Goal: Transaction & Acquisition: Download file/media

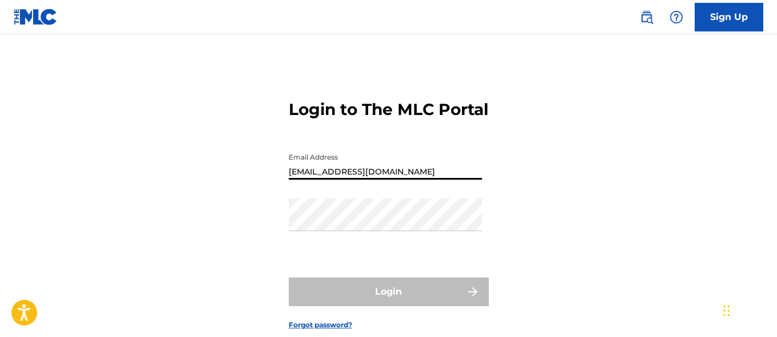
type input "[EMAIL_ADDRESS][DOMAIN_NAME]"
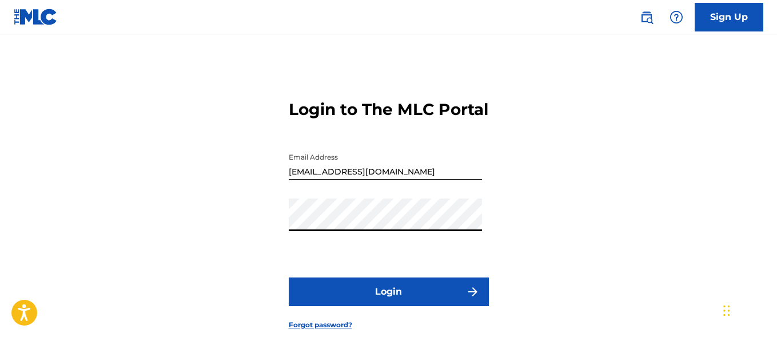
click at [388, 306] on button "Login" at bounding box center [389, 291] width 200 height 29
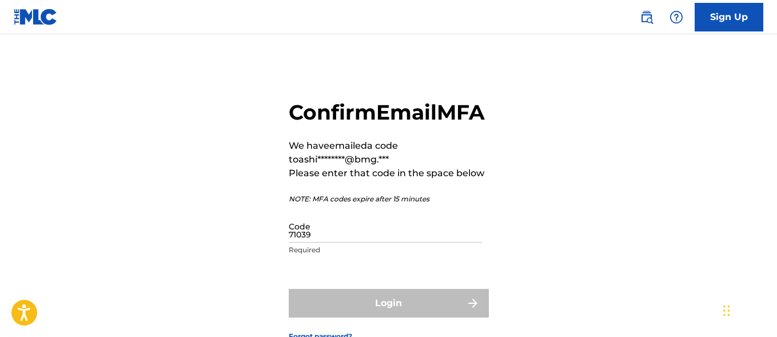
type input "710393"
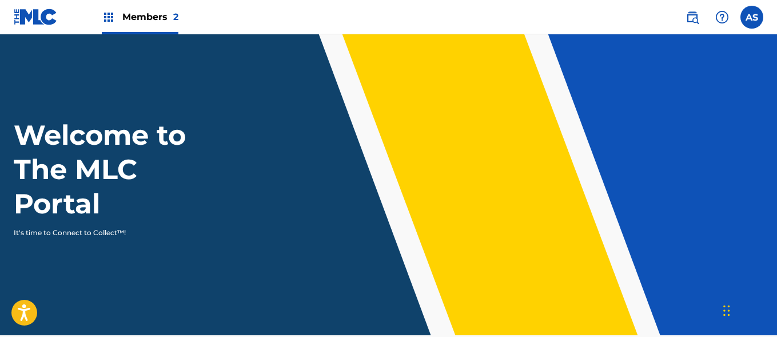
click at [109, 17] on img at bounding box center [109, 17] width 14 height 14
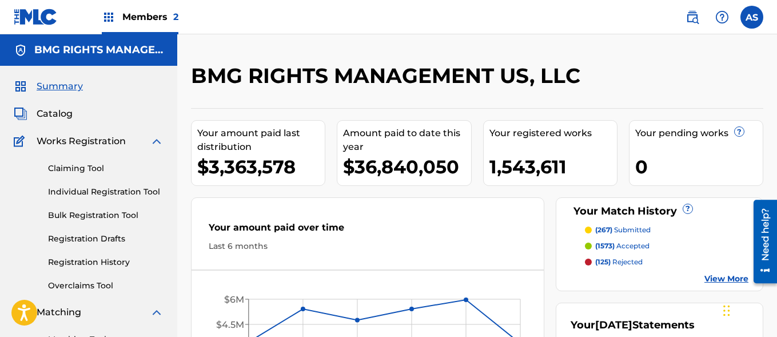
scroll to position [248, 0]
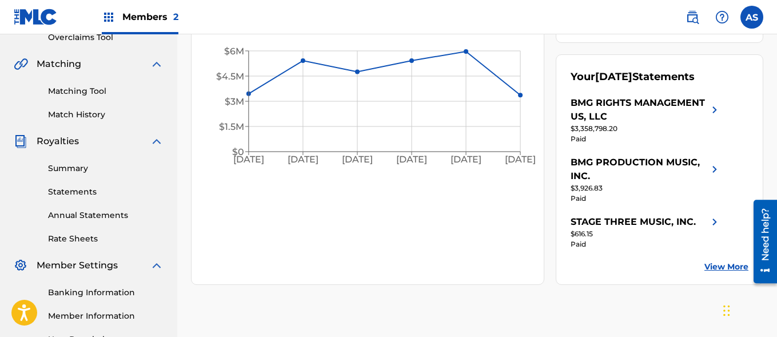
click at [106, 168] on link "Summary" at bounding box center [105, 168] width 115 height 12
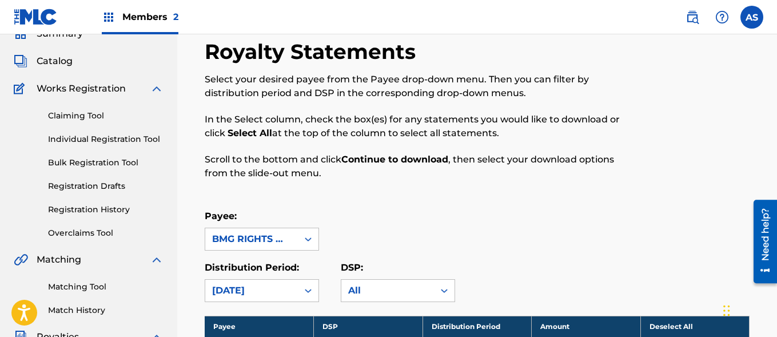
scroll to position [1894, 0]
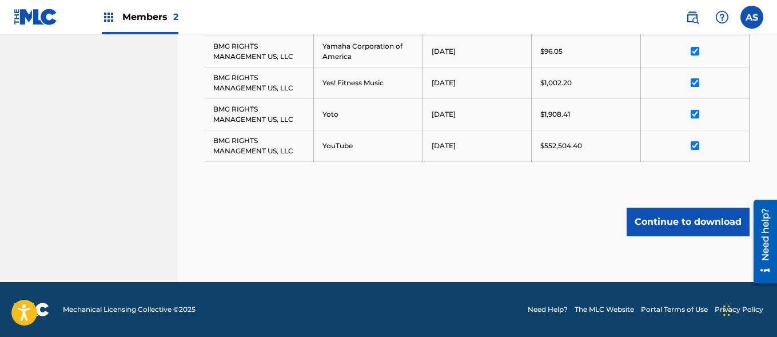
click at [688, 221] on button "Continue to download" at bounding box center [687, 221] width 123 height 29
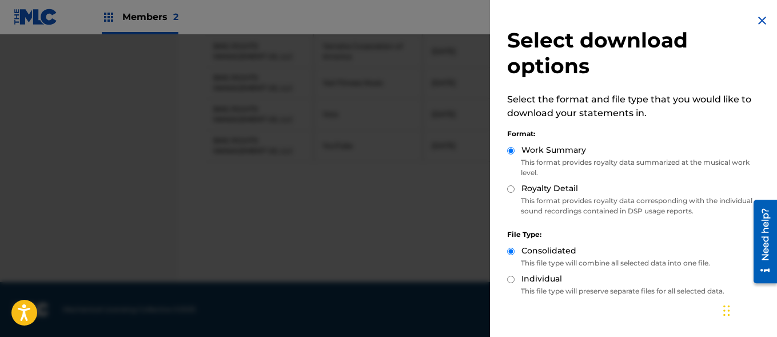
click at [549, 188] on label "Royalty Detail" at bounding box center [549, 188] width 57 height 12
click at [514, 188] on input "Royalty Detail" at bounding box center [510, 188] width 7 height 7
radio input "true"
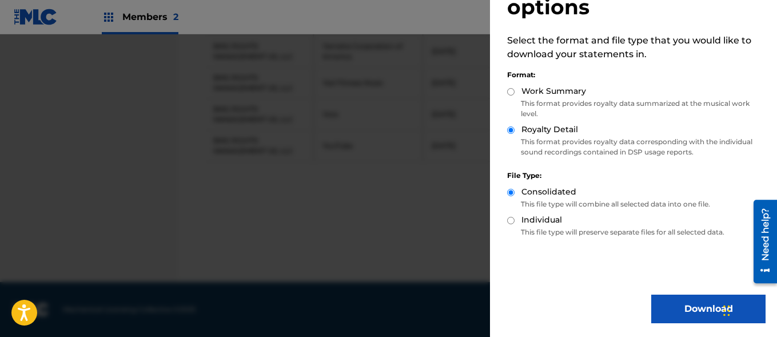
click at [704, 309] on button "Download" at bounding box center [708, 308] width 114 height 29
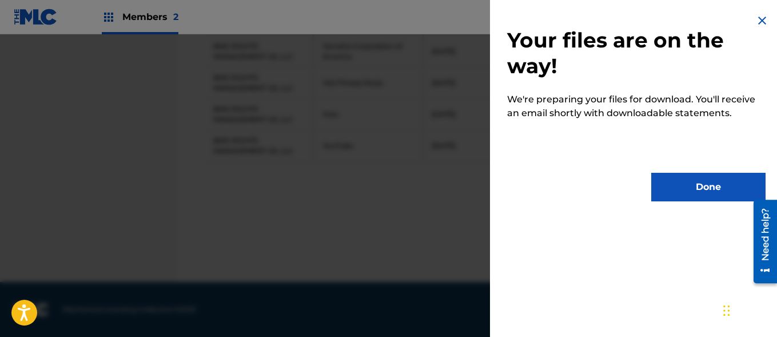
click at [704, 187] on button "Done" at bounding box center [708, 187] width 114 height 29
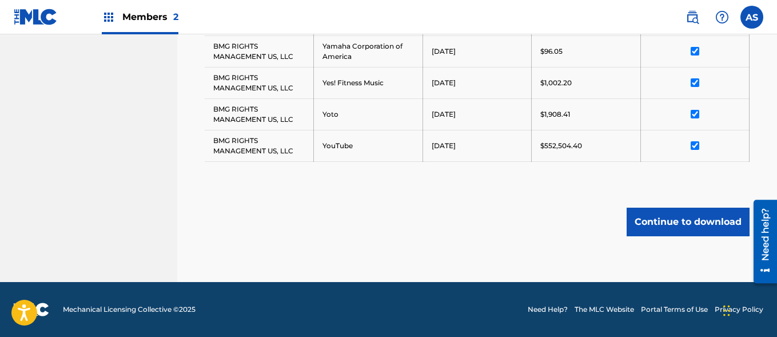
click at [752, 17] on input "AS [PERSON_NAME] [PERSON_NAME][EMAIL_ADDRESS][PERSON_NAME][DOMAIN_NAME] Notific…" at bounding box center [752, 17] width 0 height 0
